Goal: Use online tool/utility: Use online tool/utility

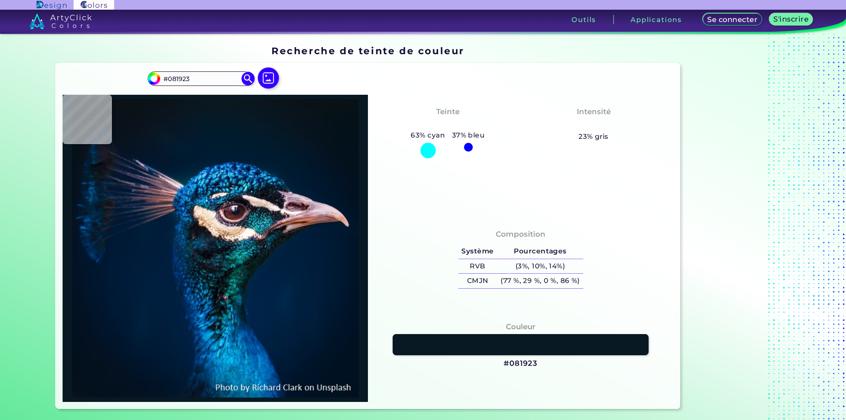
type input "#0b121a"
type input "#0B121A"
type input "#081522"
type input "#081525"
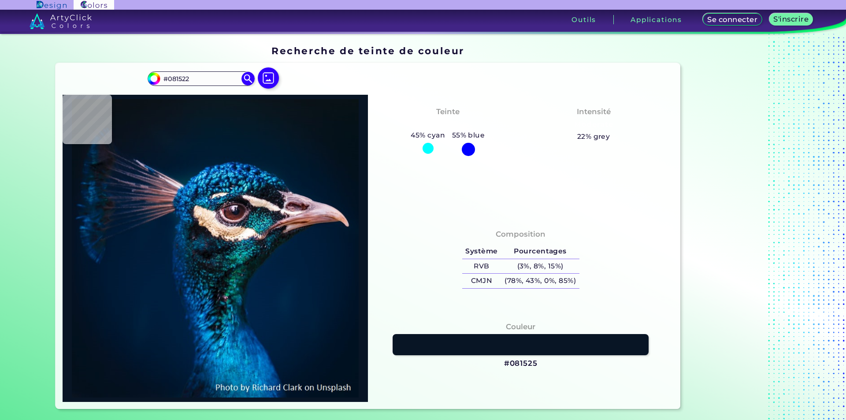
type input "#081525"
type input "#001830"
type input "#001e36"
type input "#001E36"
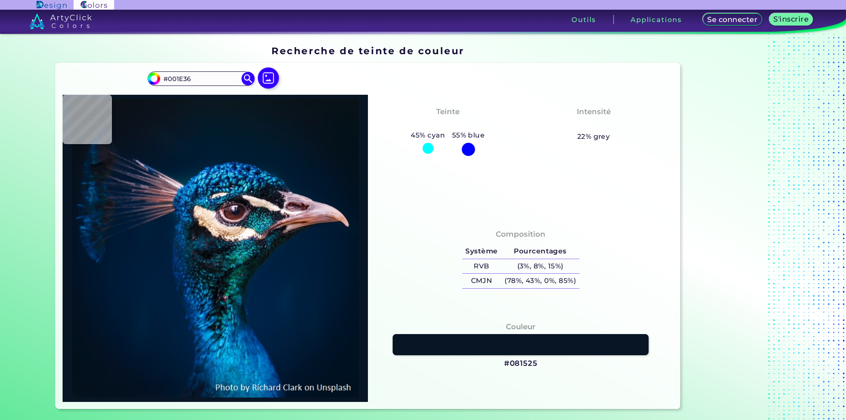
type input "#082a5d"
type input "#082A5D"
type input "#02264d"
type input "#02264D"
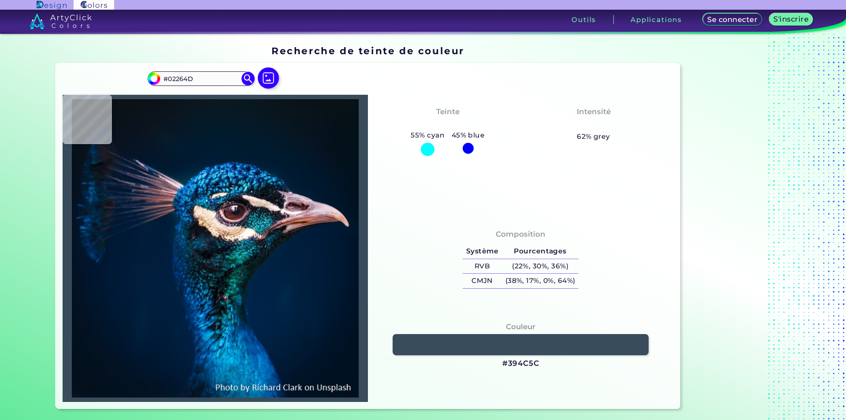
type input "#394c5c"
type input "#394C5C"
type input "#453f4e"
type input "#453F4E"
type input "#6a3830"
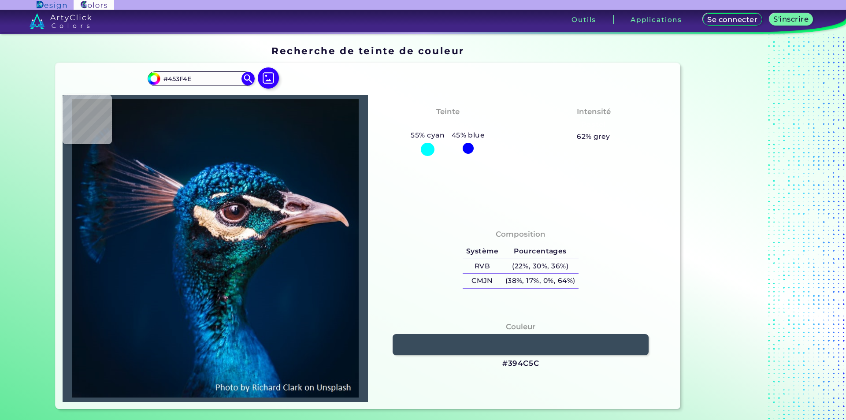
type input "#6A3830"
type input "#6a4a58"
type input "#6A4A58"
type input "#00152a"
type input "#00152A"
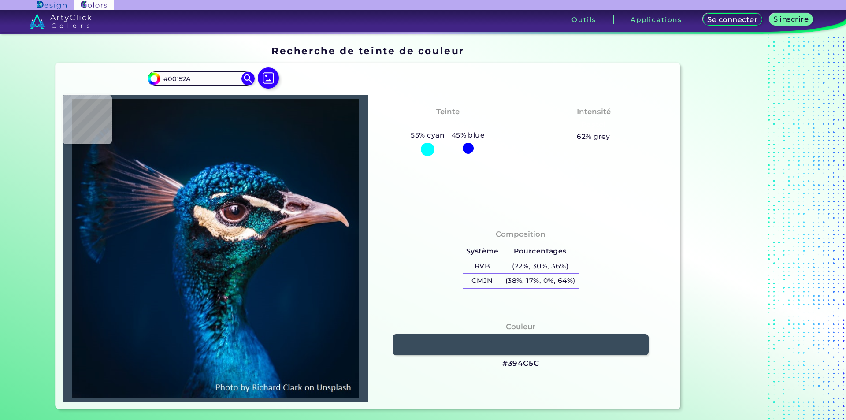
type input "#011425"
type input "#061421"
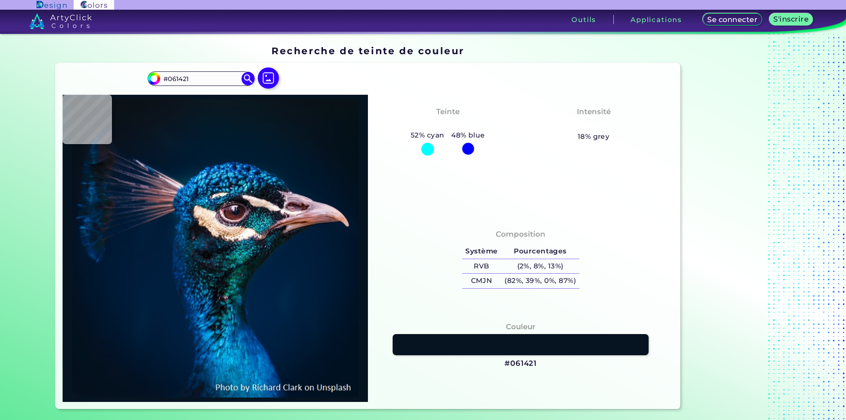
type input "#061625"
type input "#011b2a"
type input "#011B2A"
type input "#001c32"
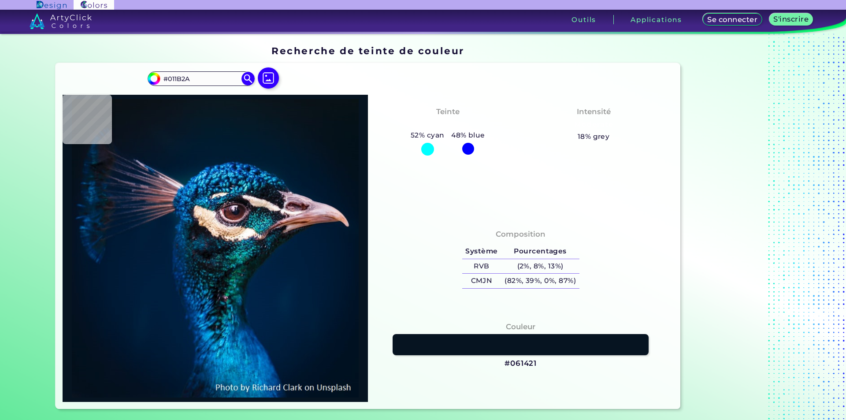
type input "#001C32"
type input "#011c35"
type input "#011C35"
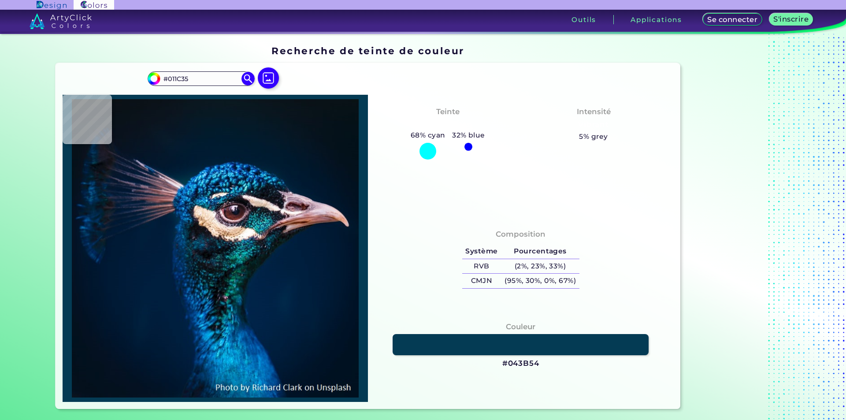
type input "#043b54"
type input "#043B54"
type input "#07192a"
type input "#07192A"
type input "#095884"
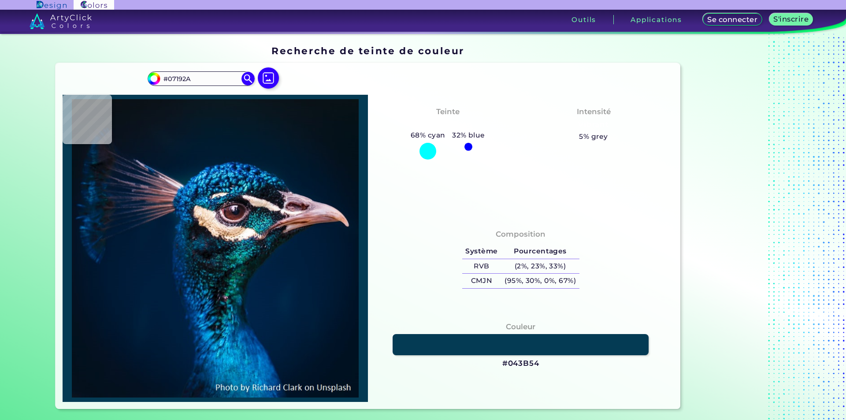
type input "#095884"
type input "#065a8c"
type input "#065A8C"
type input "#001c32"
type input "#001C32"
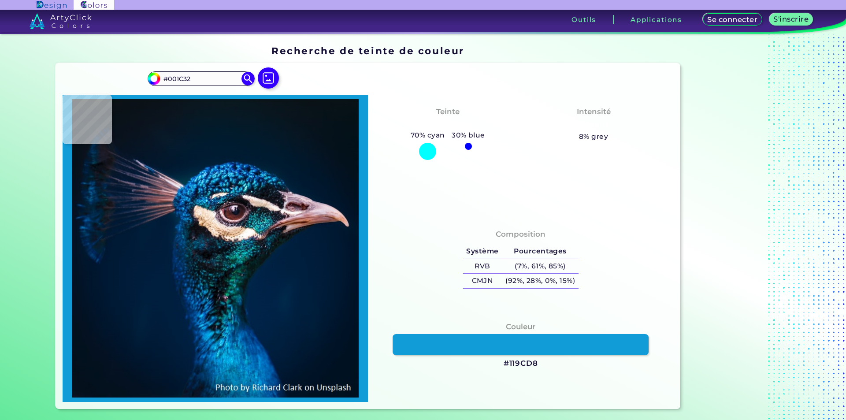
type input "#119cd8"
type input "#119CD8"
type input "#00274a"
type input "#00274A"
type input "#fce2ec"
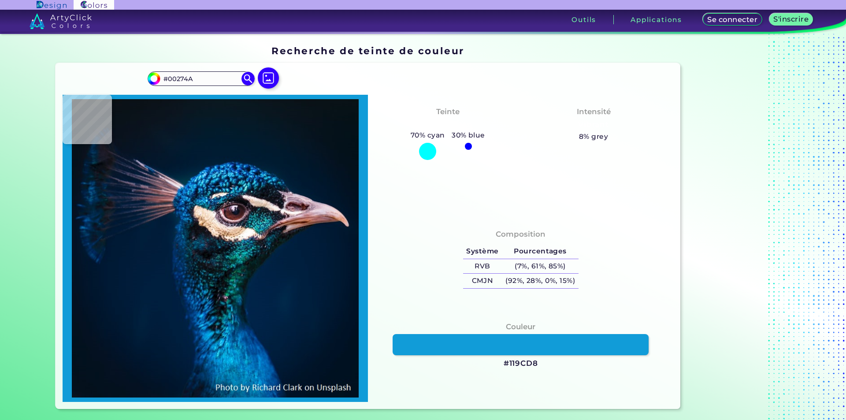
type input "#FCE2EC"
type input "#b696a6"
type input "#B696A6"
type input "#bc9ba2"
type input "#BC9BA2"
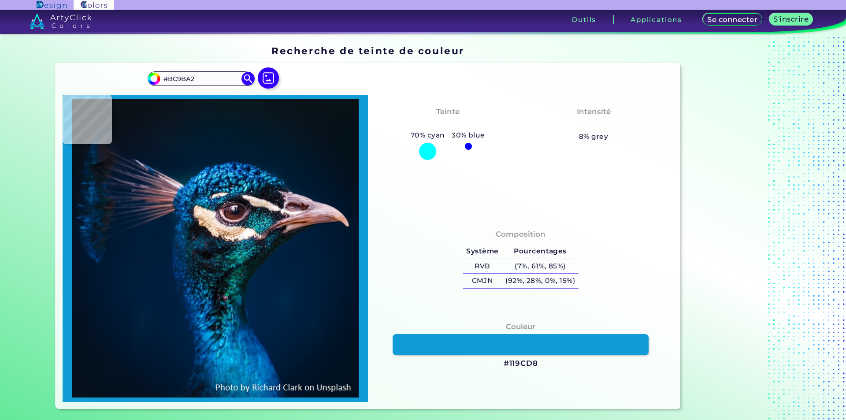
type input "#3f2f3d"
type input "#3F2F3D"
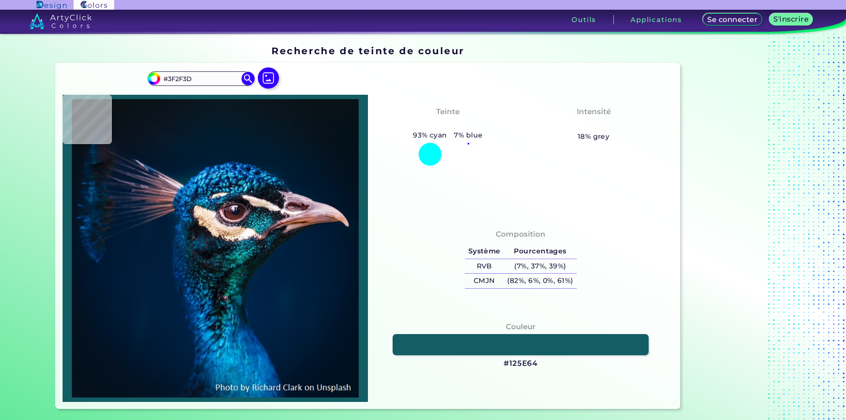
type input "#125e64"
type input "#125E64"
type input "#1a9f99"
type input "#1A9F99"
type input "#9a717f"
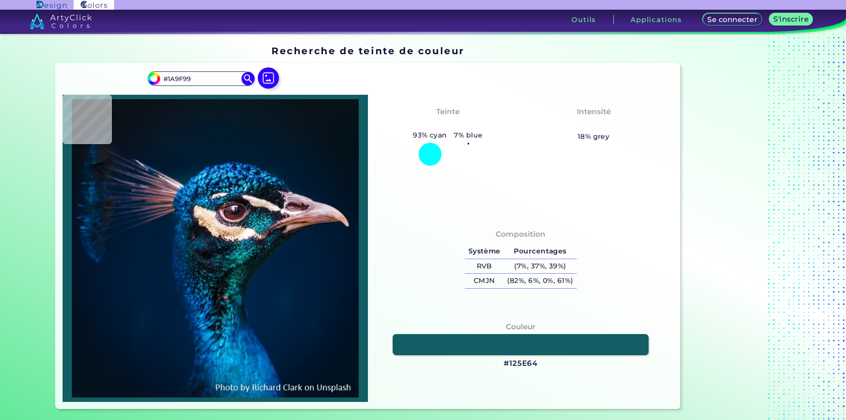
type input "#9A717F"
type input "#53211f"
type input "#53211F"
type input "#1d1724"
type input "#1D1724"
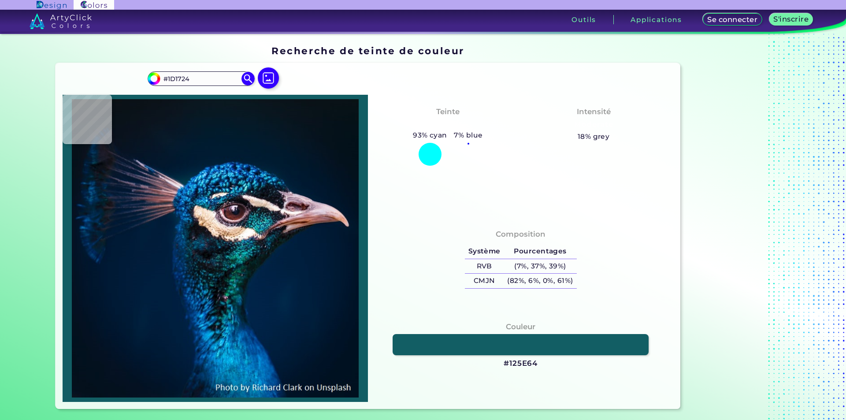
type input "#061214"
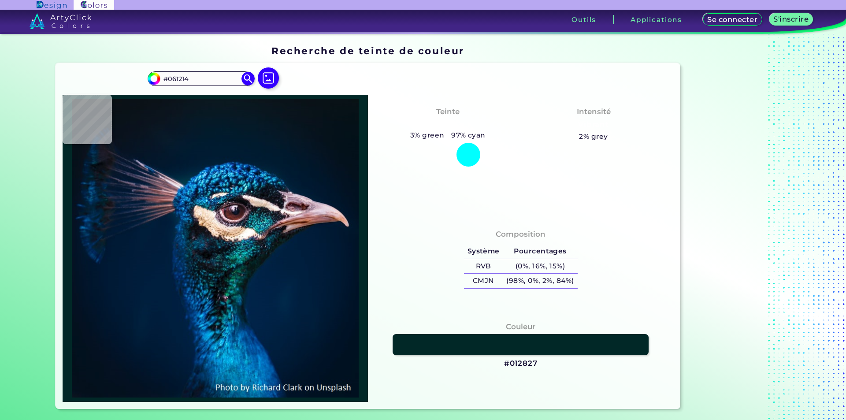
type input "#012827"
type input "#09413a"
type input "#09413A"
type input "#030c0d"
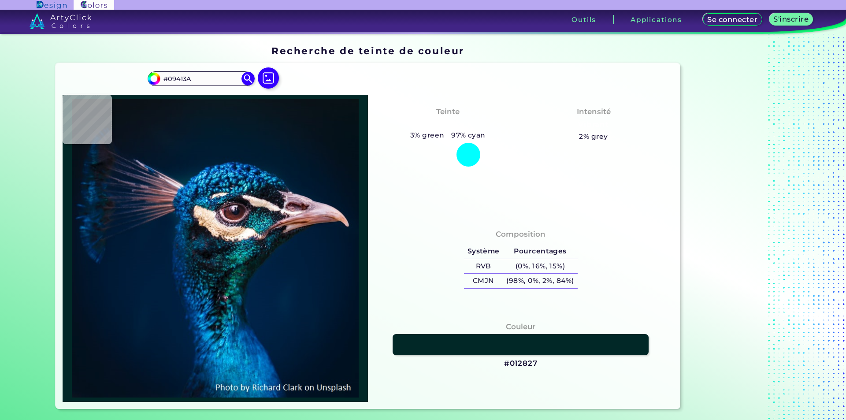
type input "#030C0D"
type input "#01212e"
type input "#01212E"
type input "#00427d"
type input "#00427D"
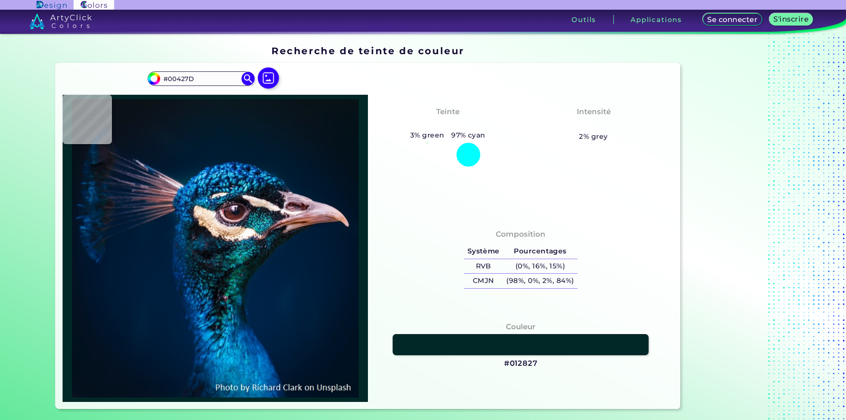
type input "#00264f"
type input "#00264F"
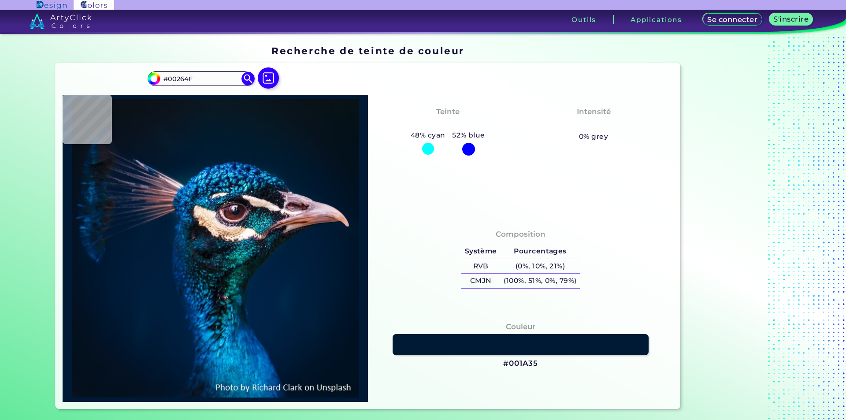
type input "#001a35"
type input "#001A35"
type input "#01172f"
type input "#01172F"
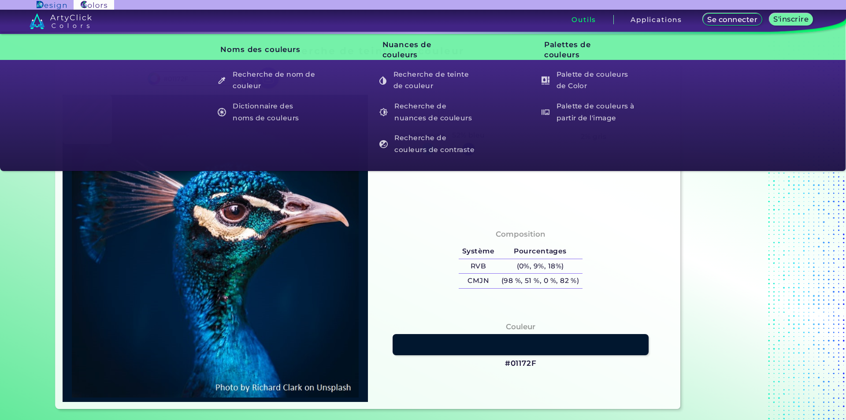
click at [579, 17] on font "Outils" at bounding box center [584, 19] width 25 height 8
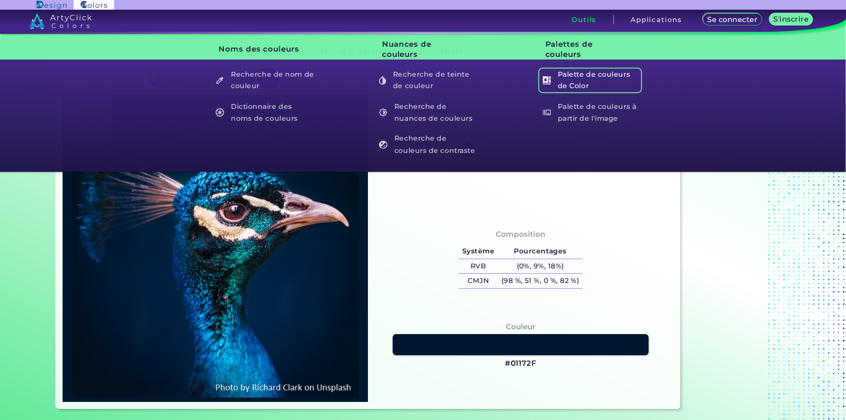
click at [572, 92] on font "Palette de couleurs de Color" at bounding box center [599, 80] width 83 height 23
